Goal: Task Accomplishment & Management: Use online tool/utility

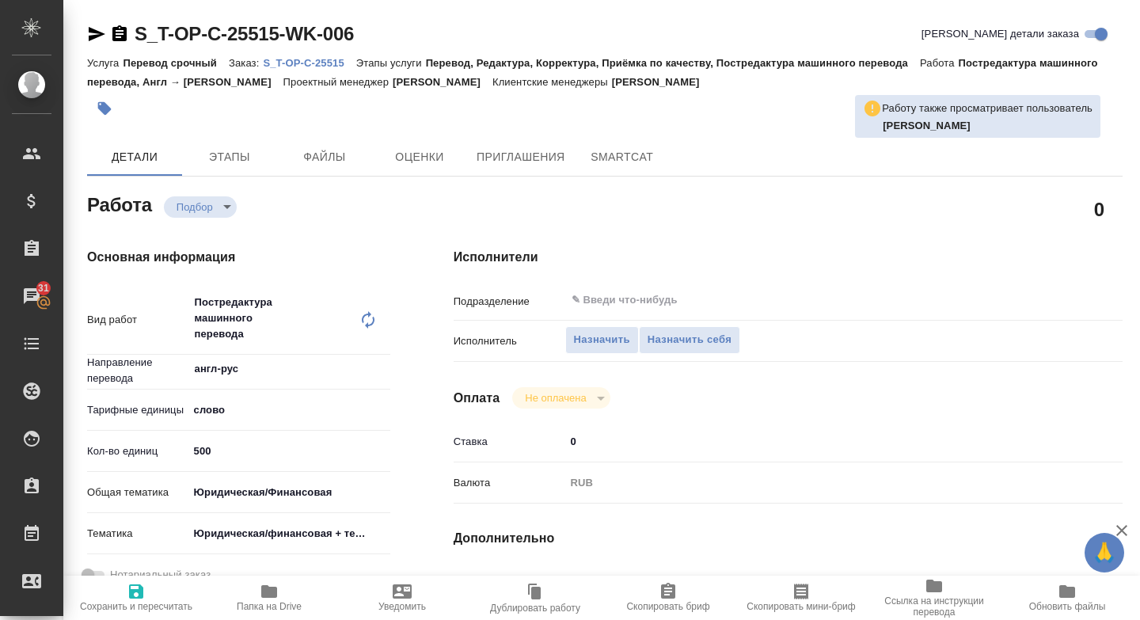
click at [264, 585] on icon "button" at bounding box center [269, 591] width 16 height 13
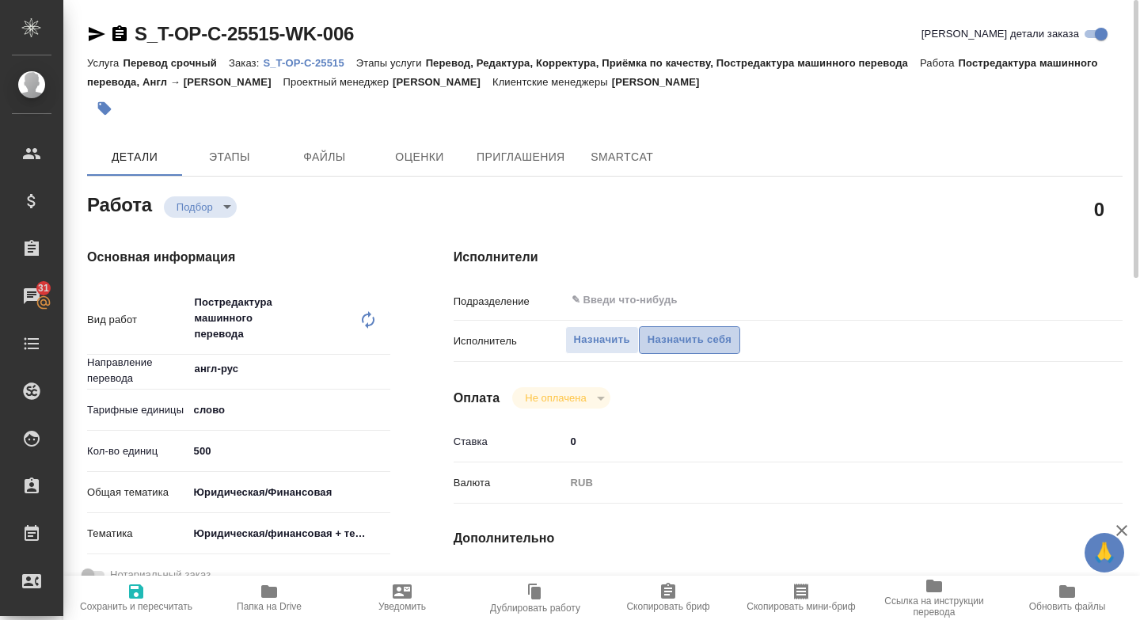
click at [685, 326] on button "Назначить себя" at bounding box center [689, 340] width 101 height 28
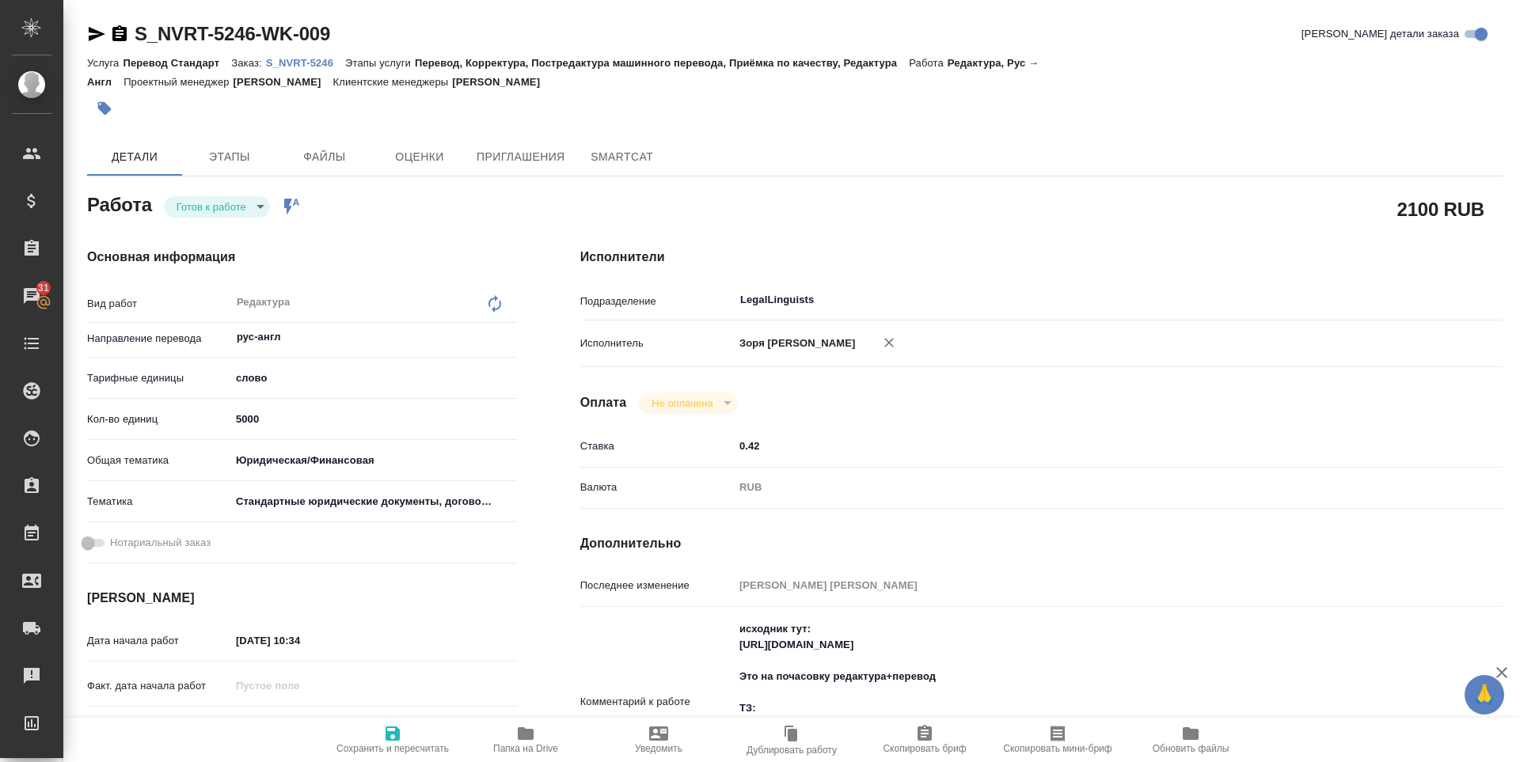
scroll to position [343, 0]
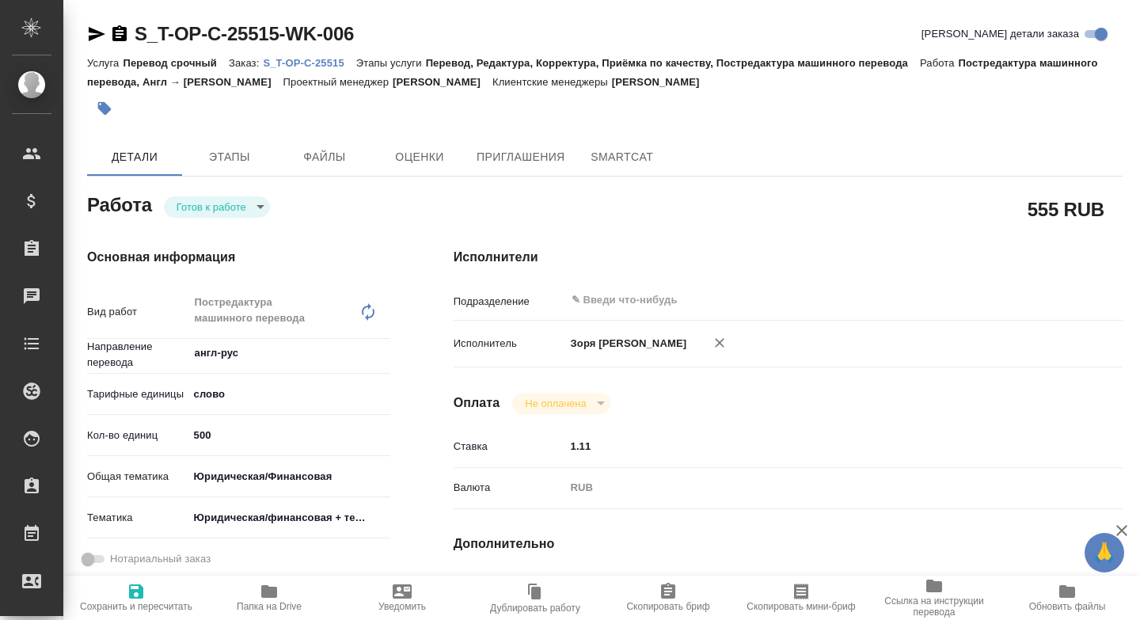
type textarea "x"
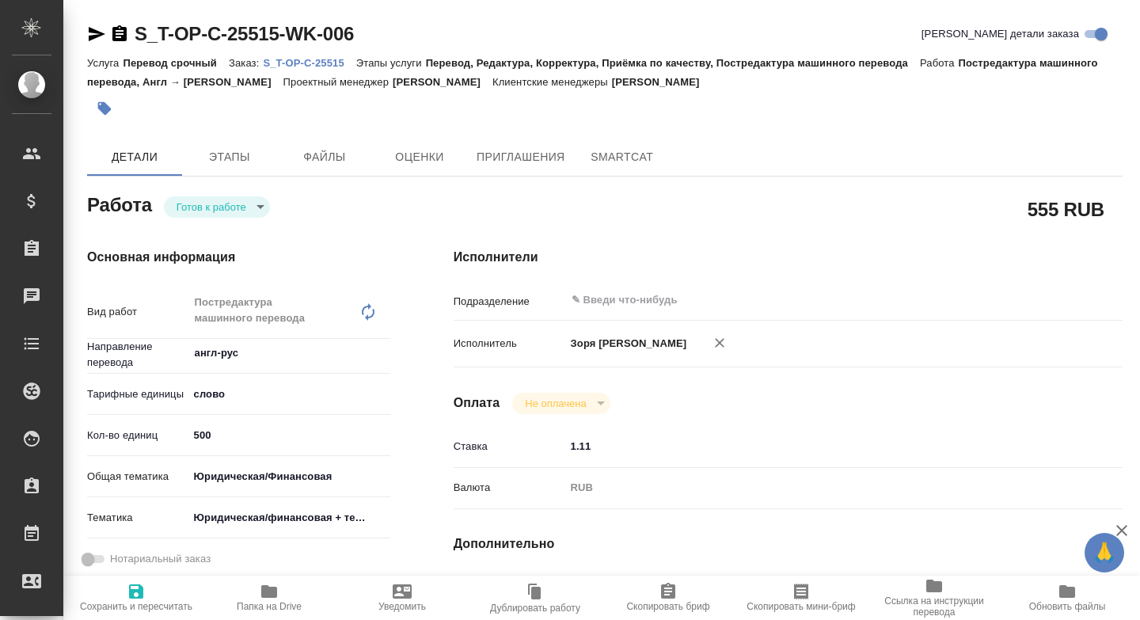
type textarea "x"
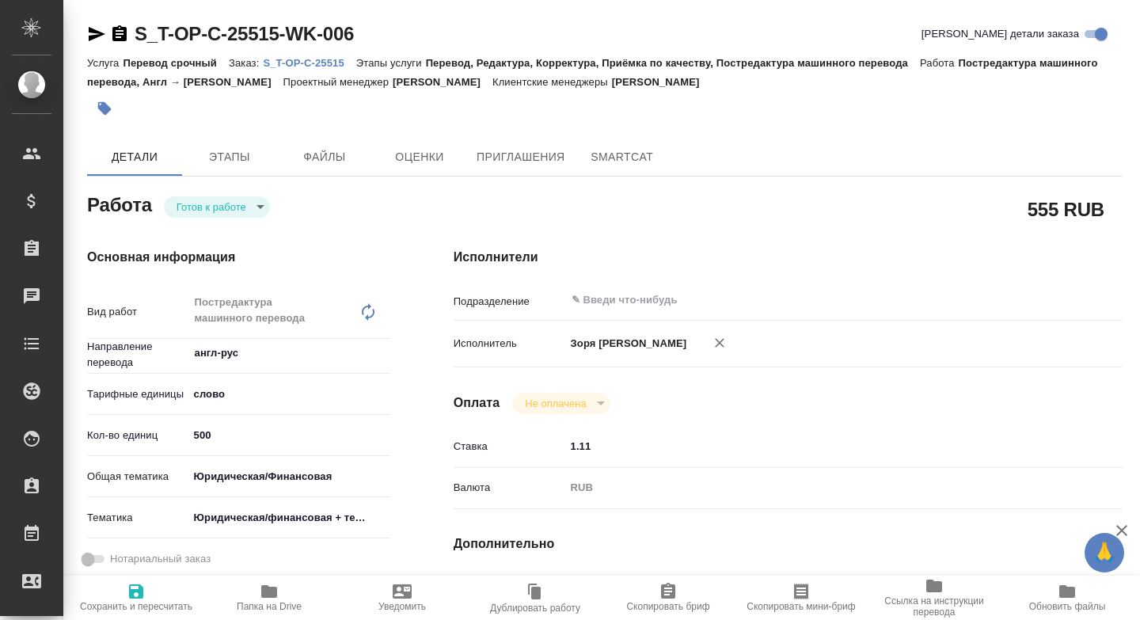
type textarea "x"
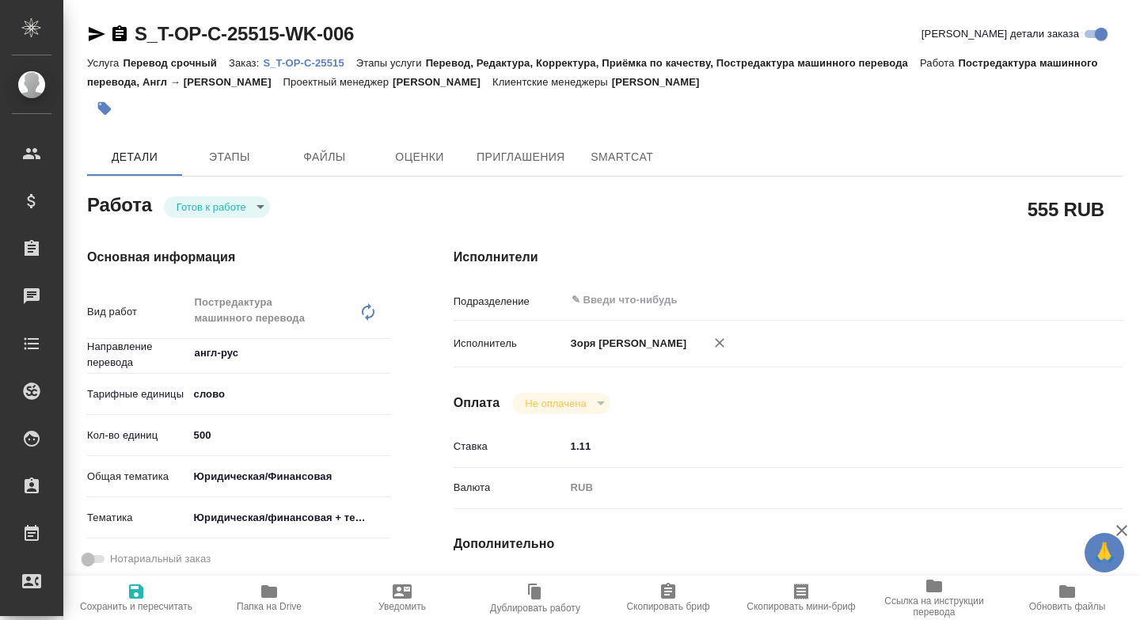
type textarea "x"
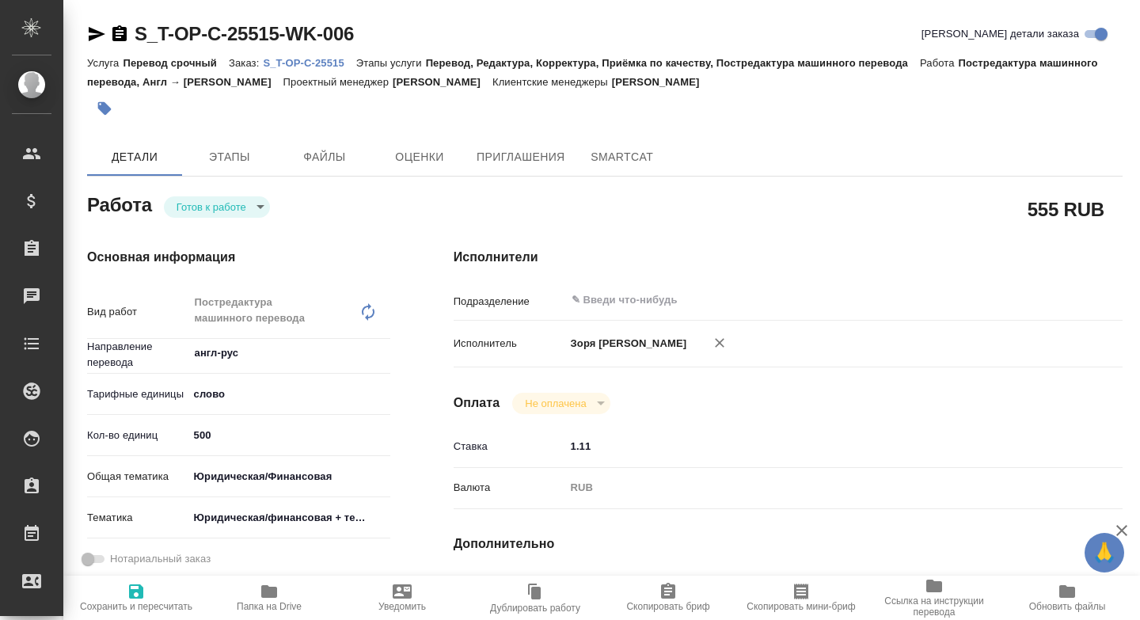
type textarea "x"
